Goal: Find specific fact: Find contact information

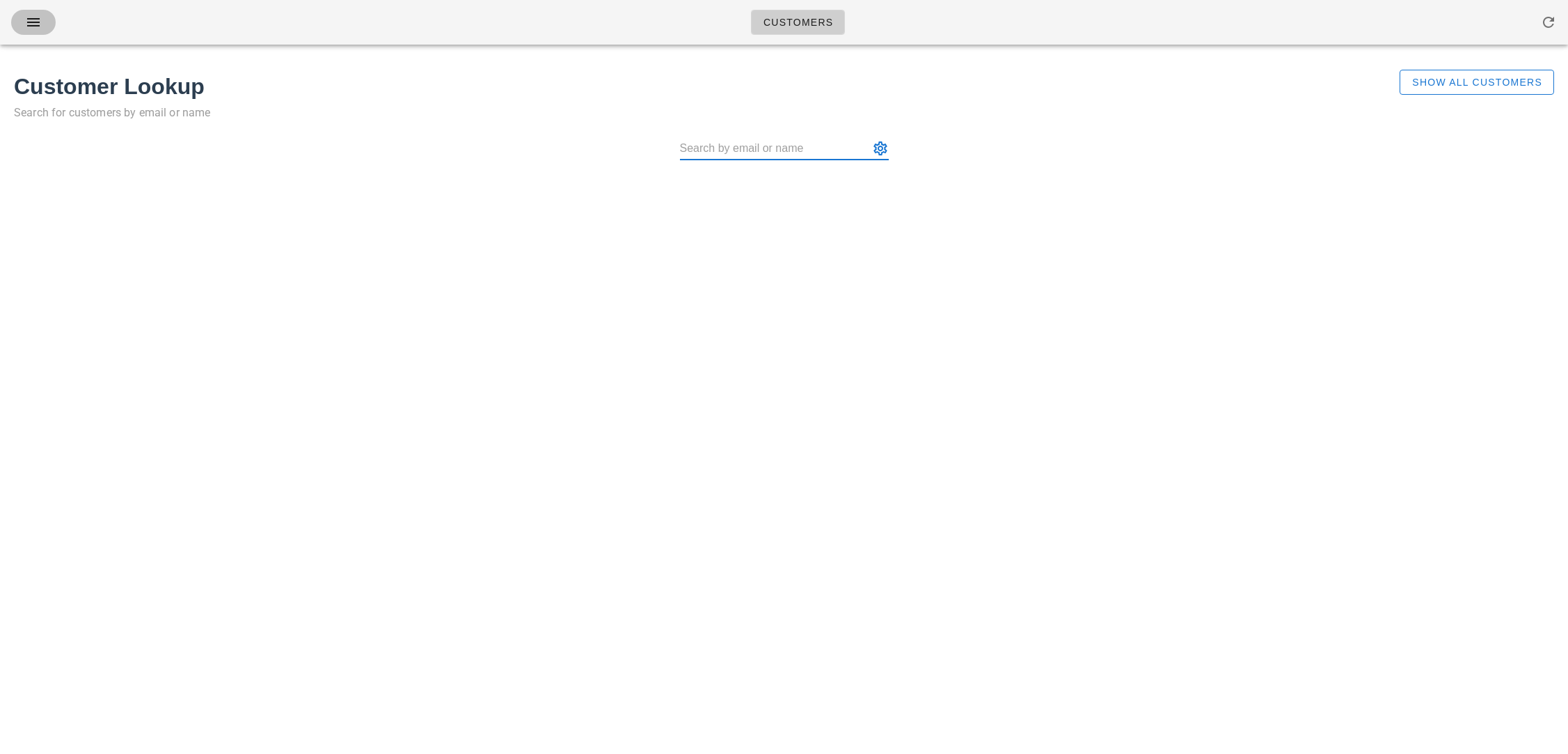
click at [44, 16] on span "button" at bounding box center [33, 22] width 22 height 17
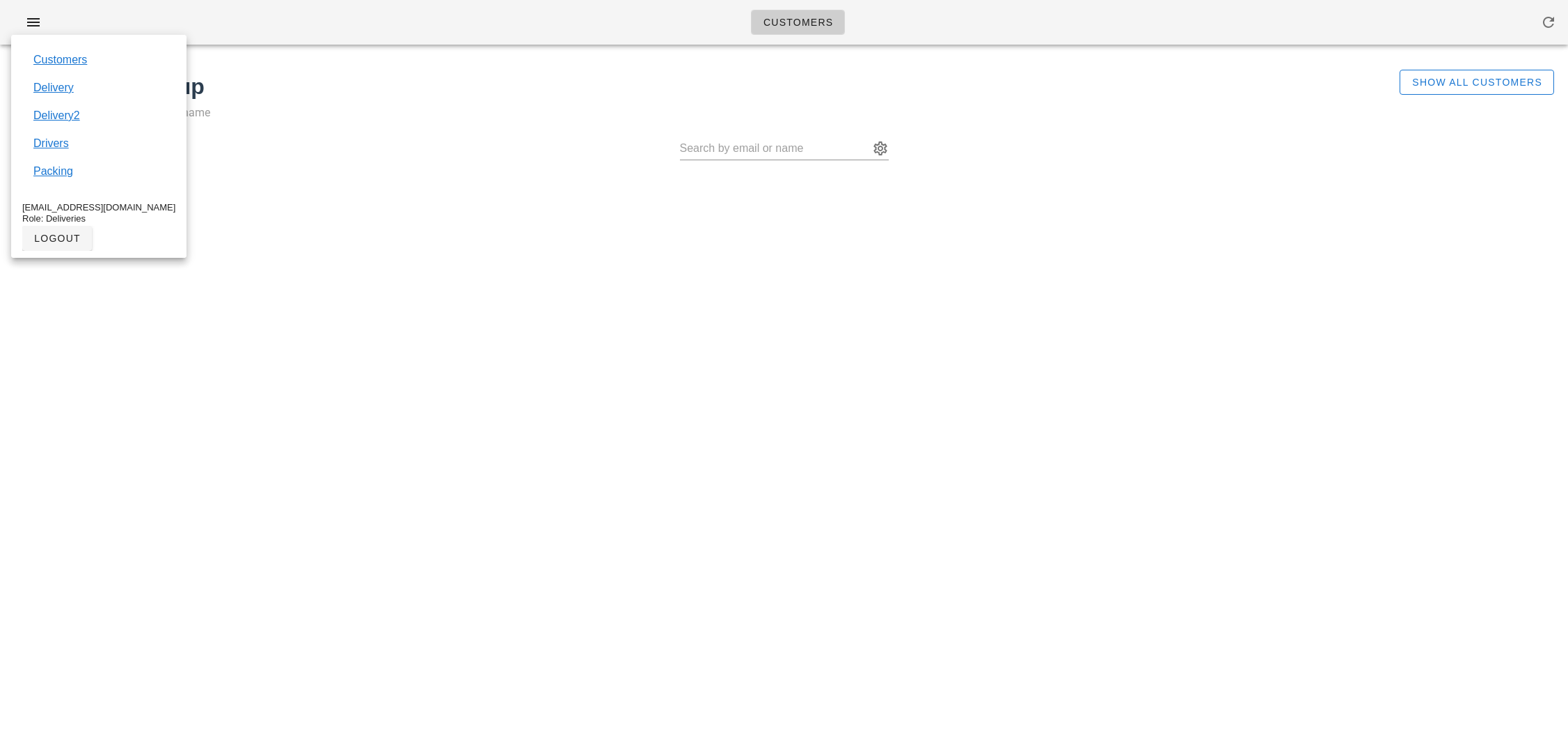
click at [47, 62] on link "Customers" at bounding box center [60, 59] width 54 height 17
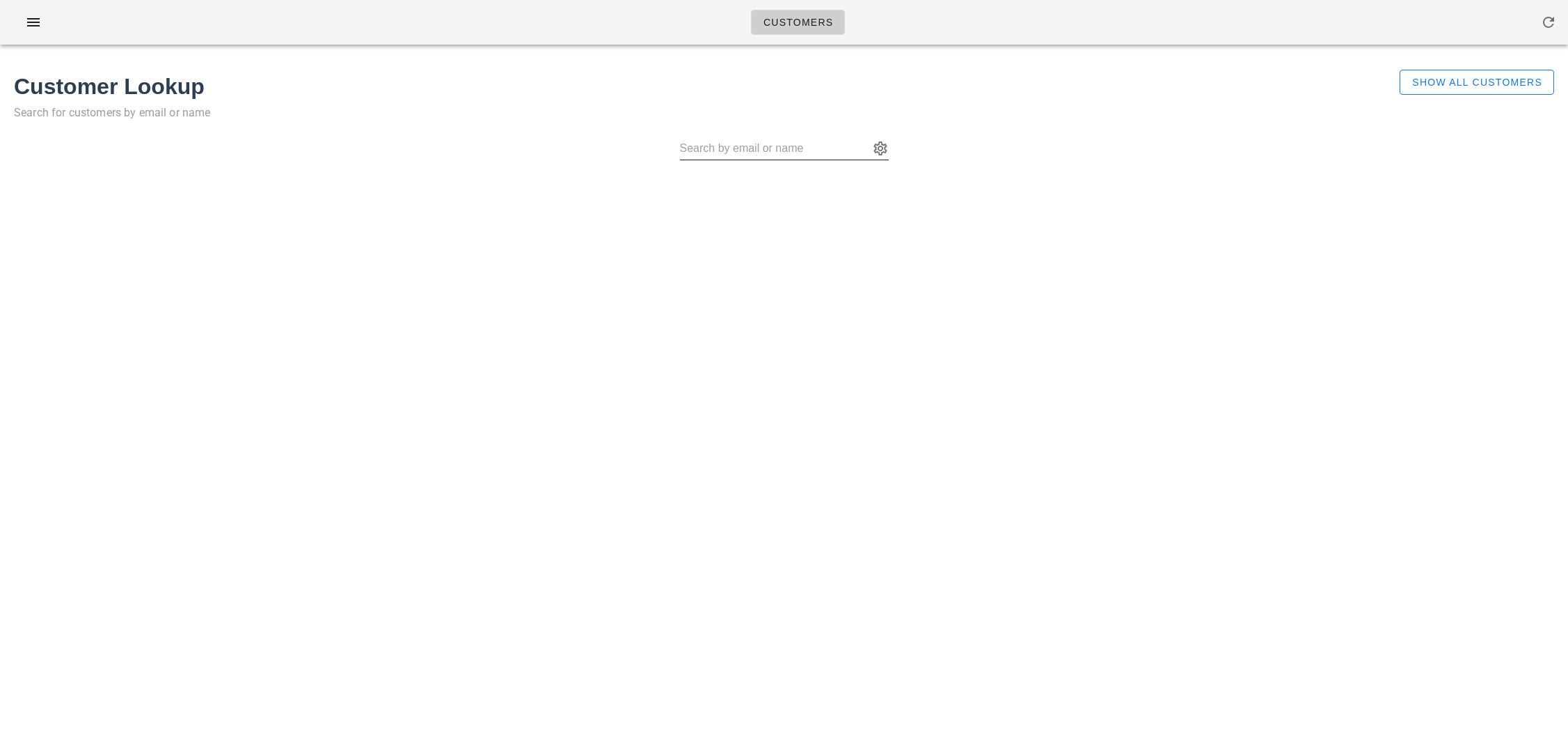
click at [708, 146] on input "text" at bounding box center [775, 148] width 189 height 22
paste input "[PERSON_NAME]"
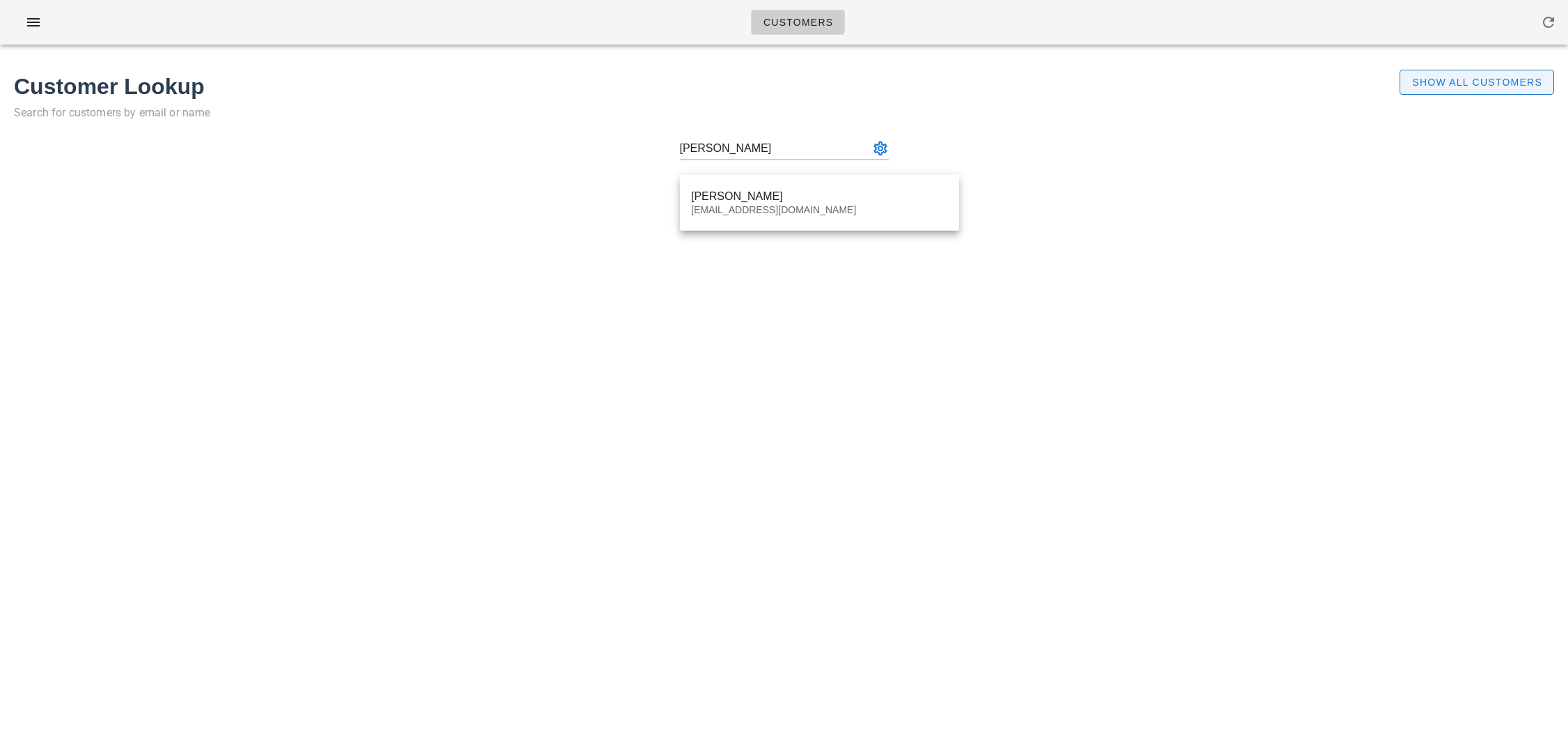
type input "[PERSON_NAME]"
click at [1454, 83] on span "Show All Customers" at bounding box center [1477, 82] width 131 height 11
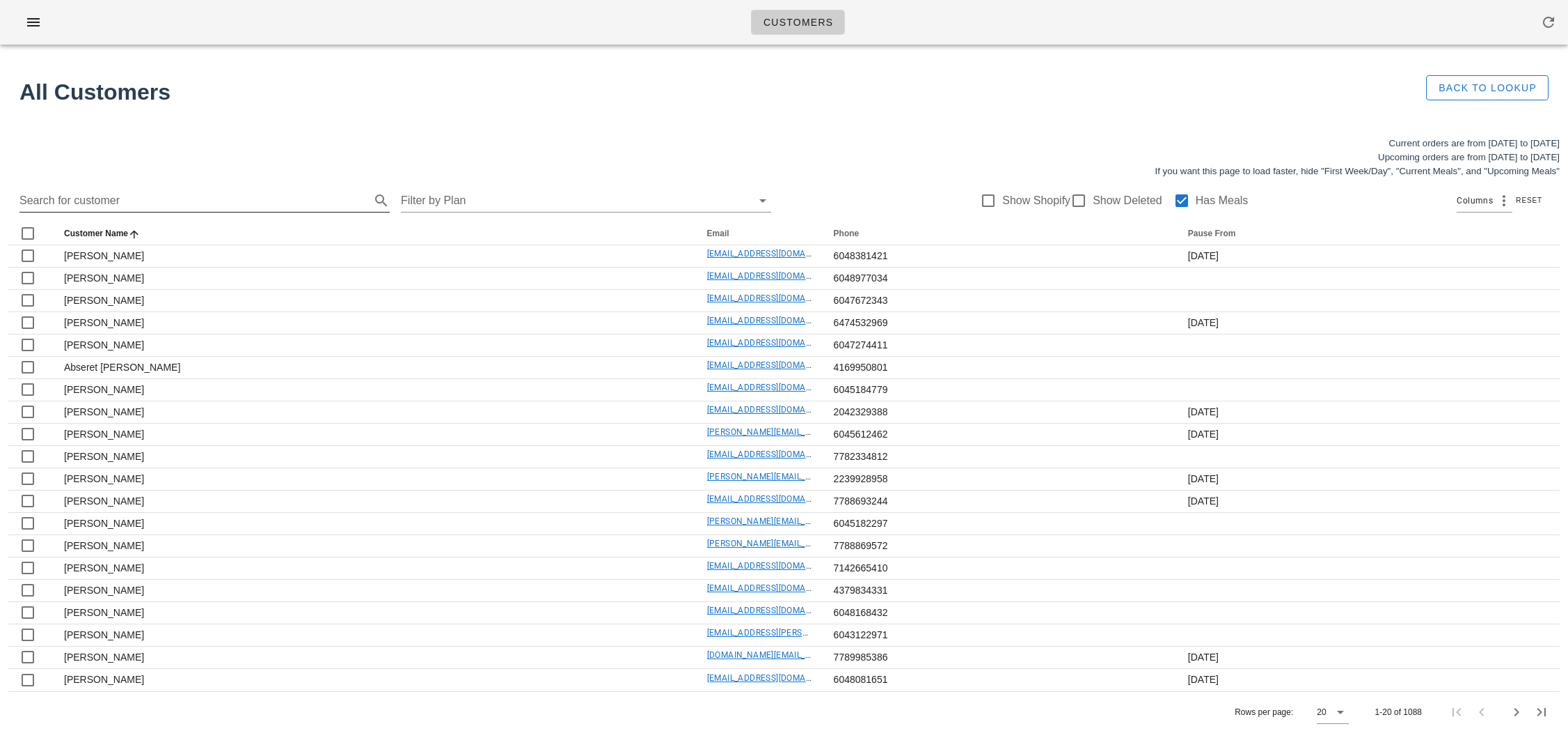
click at [218, 198] on input "Search for customer" at bounding box center [193, 200] width 348 height 22
paste input "[PERSON_NAME]"
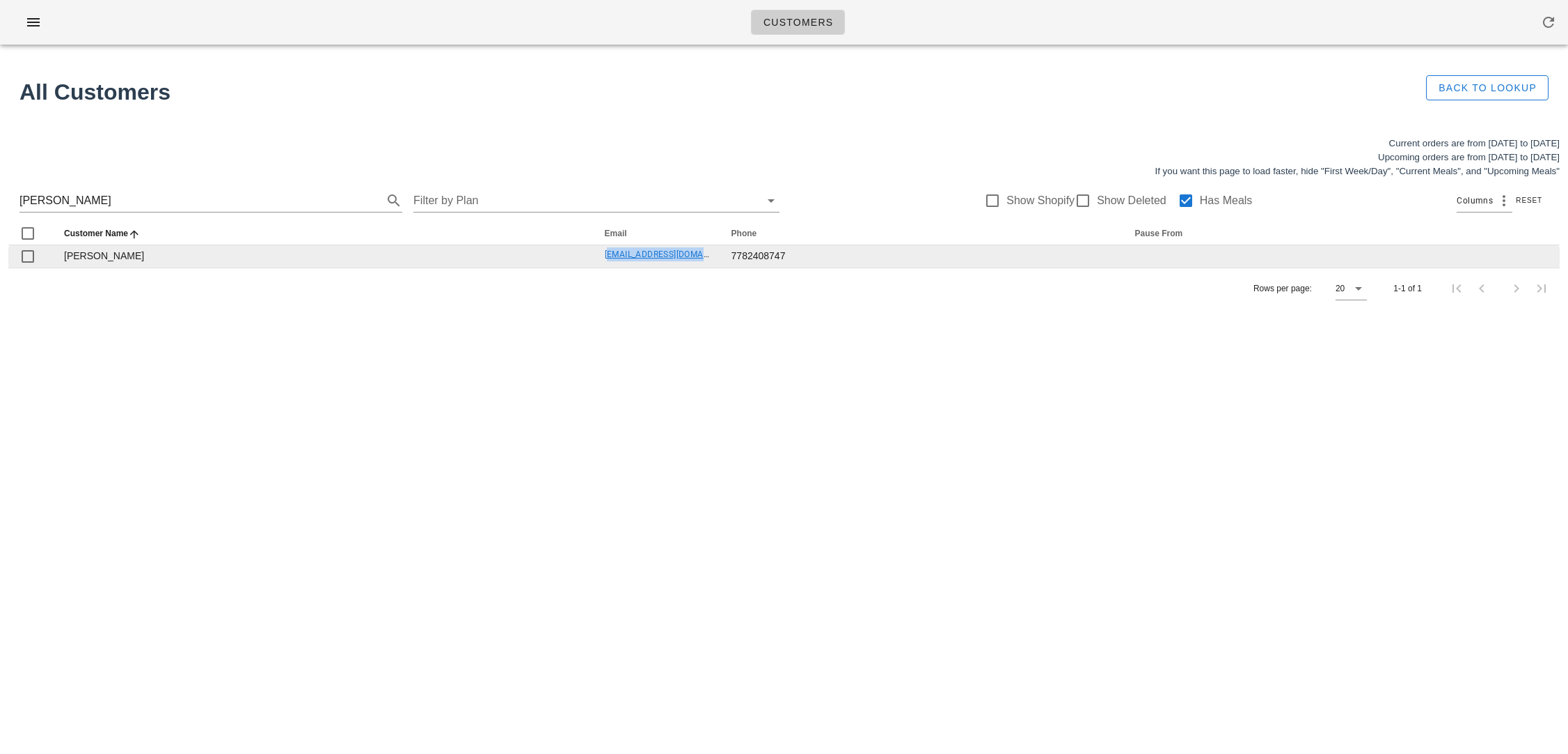
drag, startPoint x: 589, startPoint y: 255, endPoint x: 717, endPoint y: 258, distance: 128.0
click at [717, 258] on tr "[PERSON_NAME] [EMAIL_ADDRESS][DOMAIN_NAME] 7782408747" at bounding box center [784, 255] width 1551 height 22
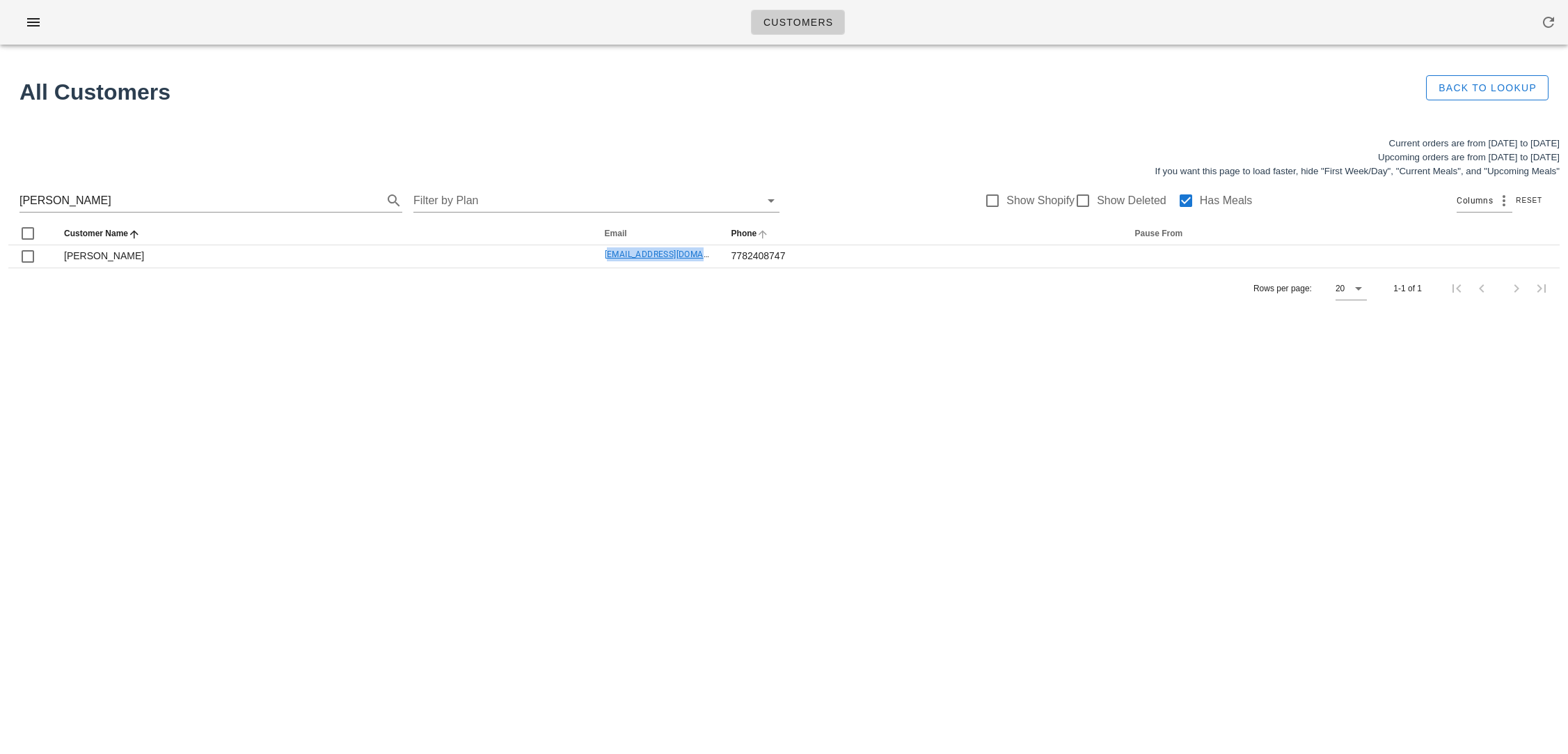
copy link "[EMAIL_ADDRESS][DOMAIN_NAME]"
drag, startPoint x: 121, startPoint y: 197, endPoint x: -31, endPoint y: 190, distance: 152.2
click at [0, 190] on html "Customers All Customers Back to Lookup Current orders are from [DATE] to [DATE]…" at bounding box center [784, 377] width 1568 height 754
paste input "[PERSON_NAME]"
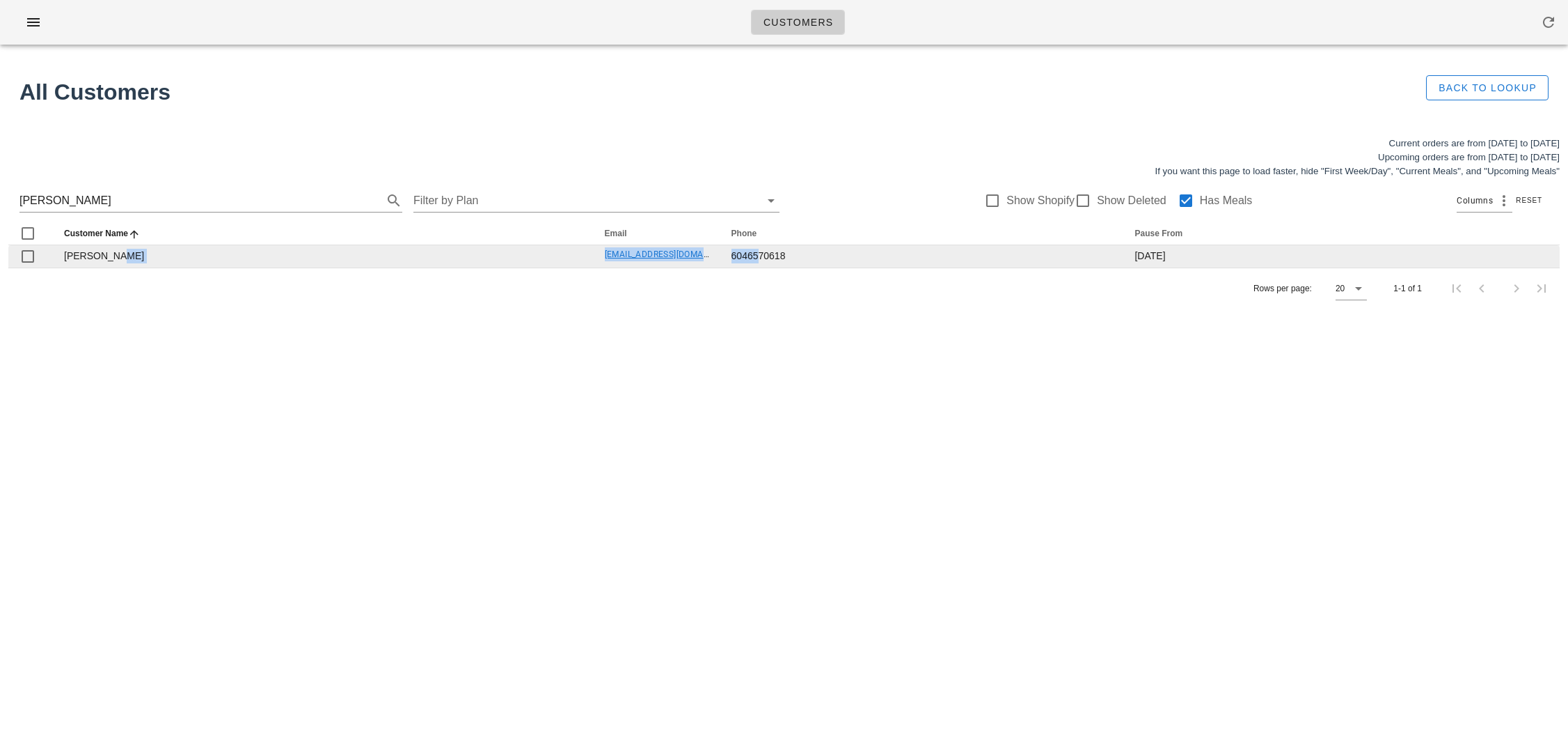
drag, startPoint x: 576, startPoint y: 255, endPoint x: 740, endPoint y: 261, distance: 164.1
click at [742, 261] on tr "[PERSON_NAME] [EMAIL_ADDRESS][DOMAIN_NAME] 6046570618 [DATE]" at bounding box center [784, 255] width 1551 height 22
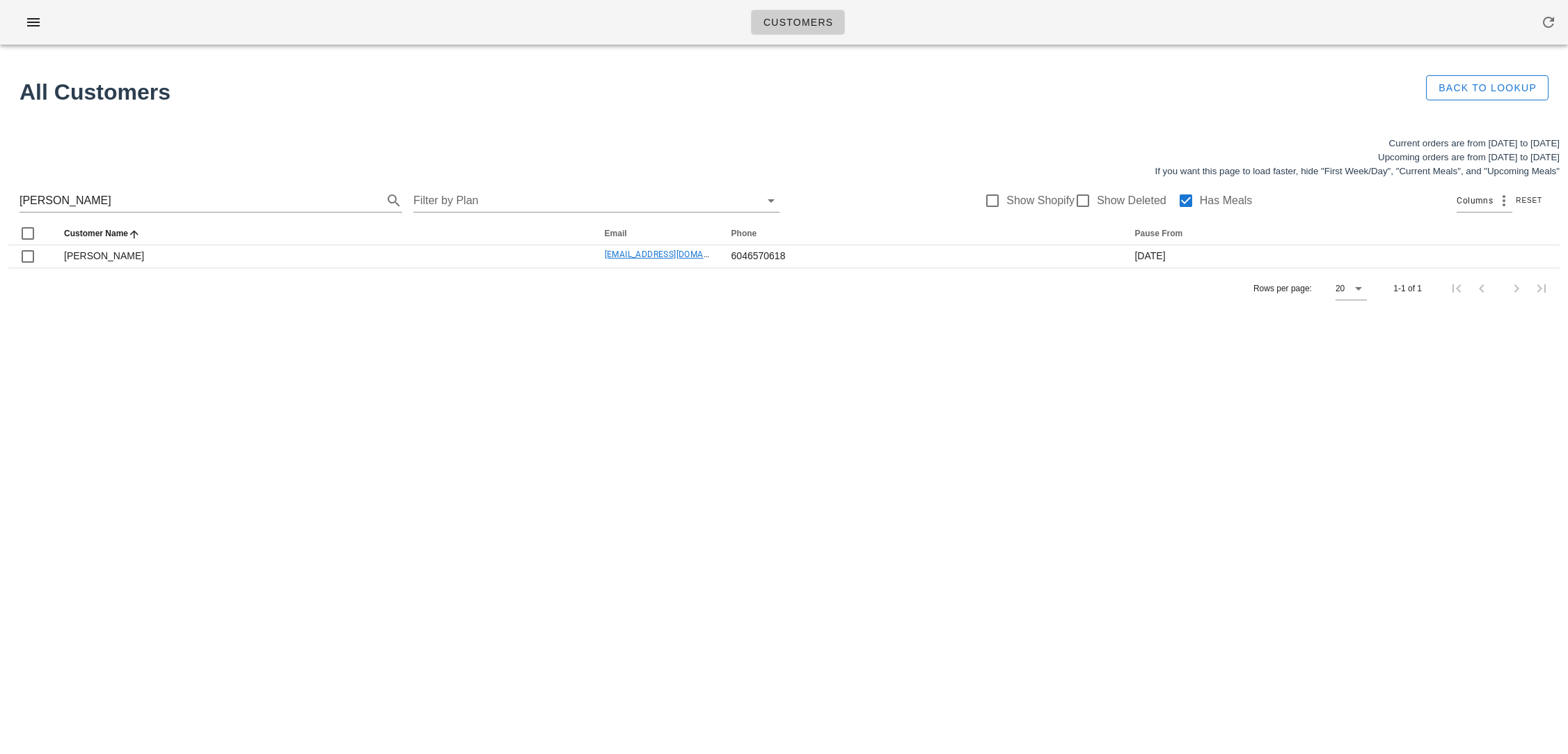
drag, startPoint x: 717, startPoint y: 300, endPoint x: 625, endPoint y: 269, distance: 97.1
click at [713, 297] on div "Rows per page: 20 1-1 of 1" at bounding box center [784, 288] width 1551 height 41
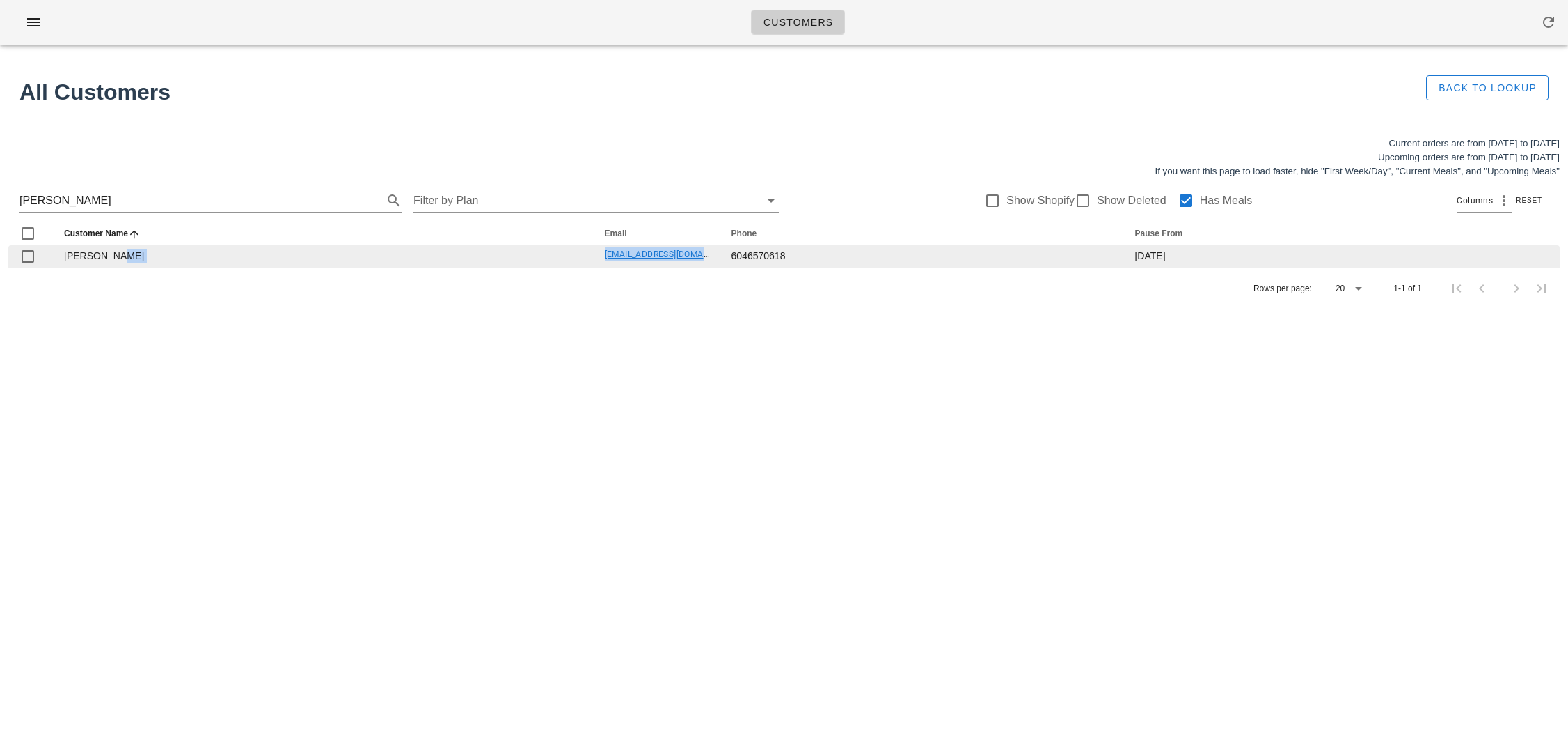
drag, startPoint x: 645, startPoint y: 253, endPoint x: 708, endPoint y: 258, distance: 63.2
click at [708, 258] on tr "[PERSON_NAME] [EMAIL_ADDRESS][DOMAIN_NAME] 6046570618 [DATE]" at bounding box center [784, 255] width 1551 height 22
copy tr "[EMAIL_ADDRESS][DOMAIN_NAME]"
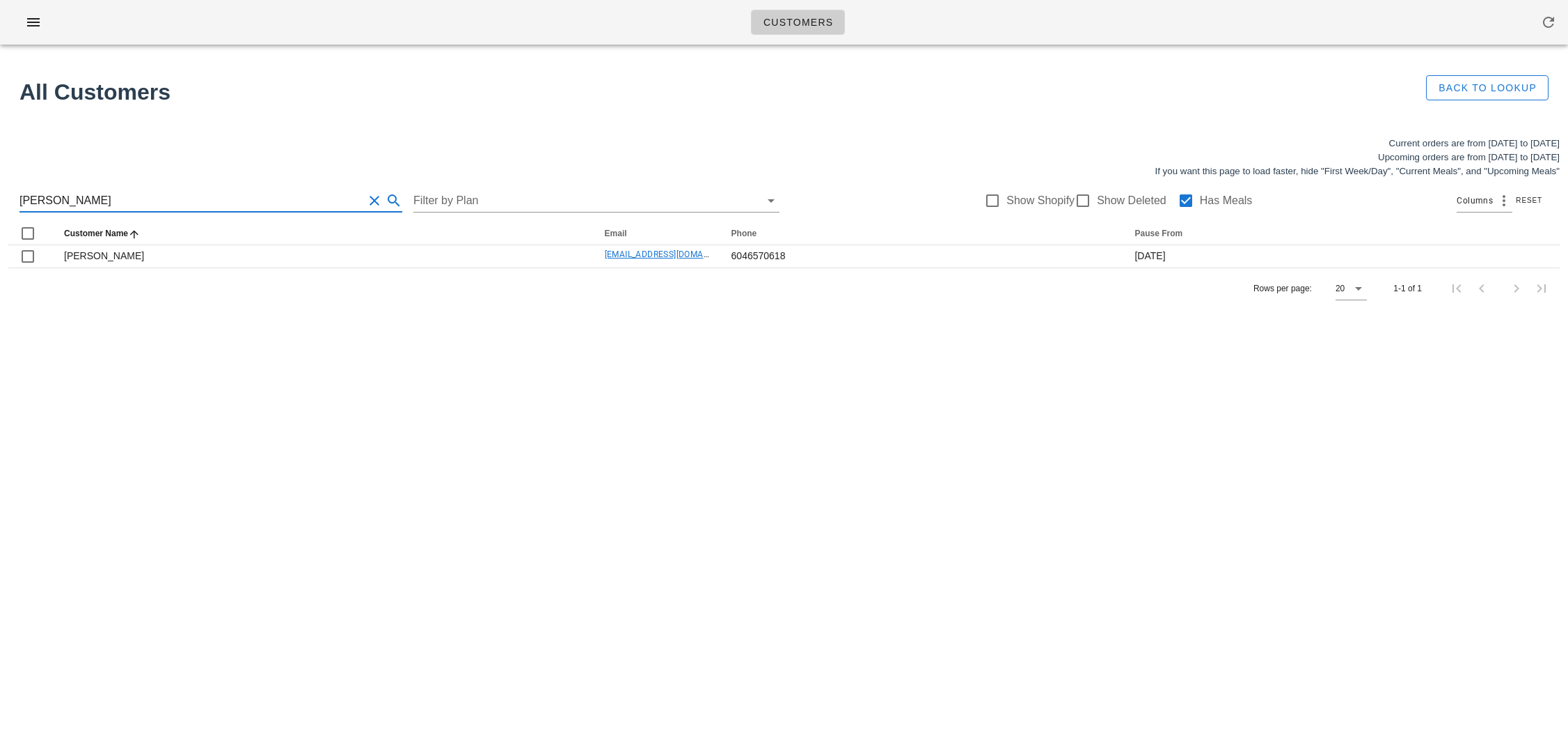
click at [146, 199] on input "[PERSON_NAME]" at bounding box center [191, 200] width 344 height 22
paste input "[EMAIL_ADDRESS][DOMAIN_NAME]"
drag, startPoint x: 158, startPoint y: 202, endPoint x: 17, endPoint y: 201, distance: 141.0
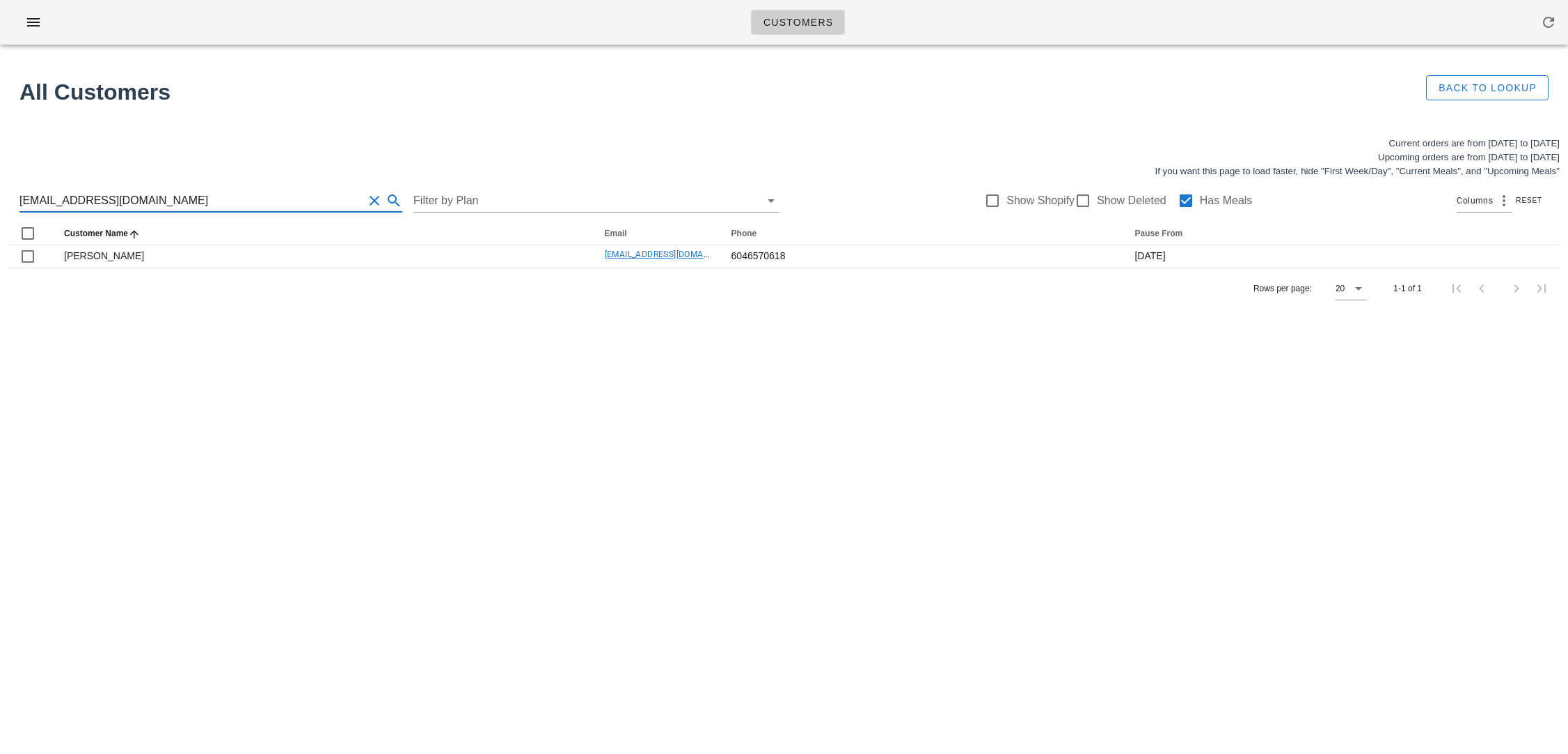
click at [17, 201] on div "[EMAIL_ADDRESS][DOMAIN_NAME] Filter by Plan Show Shopify Show Deleted Has Meals…" at bounding box center [784, 201] width 1551 height 44
paste input "[PERSON_NAME]"
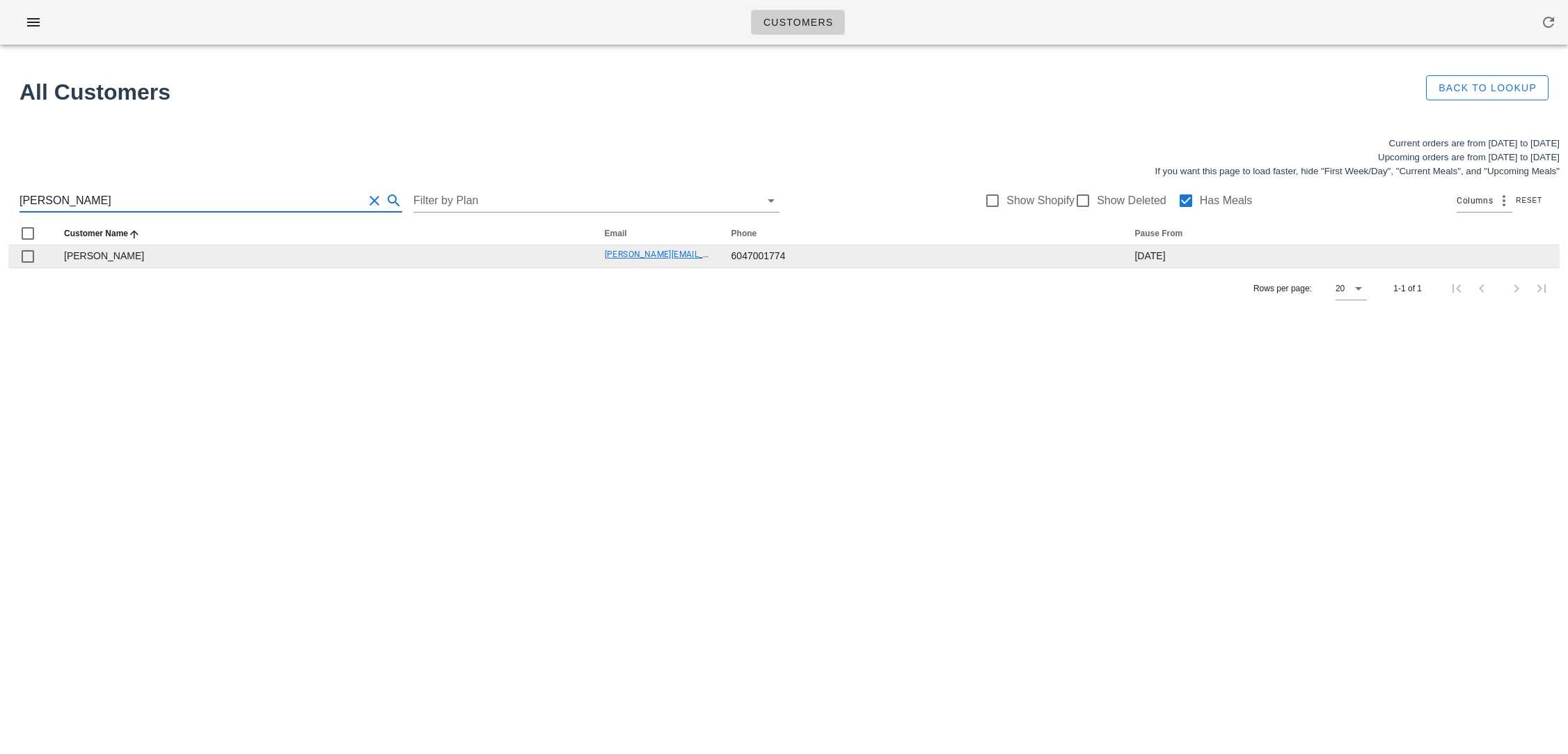
type input "[PERSON_NAME]"
drag, startPoint x: 564, startPoint y: 252, endPoint x: 711, endPoint y: 251, distance: 147.0
click at [713, 252] on tr "[PERSON_NAME] [PERSON_NAME][EMAIL_ADDRESS][PERSON_NAME][DOMAIN_NAME] 6047001774…" at bounding box center [784, 255] width 1551 height 22
copy tr "[PERSON_NAME][EMAIL_ADDRESS][PERSON_NAME][DOMAIN_NAME]"
